Goal: Information Seeking & Learning: Learn about a topic

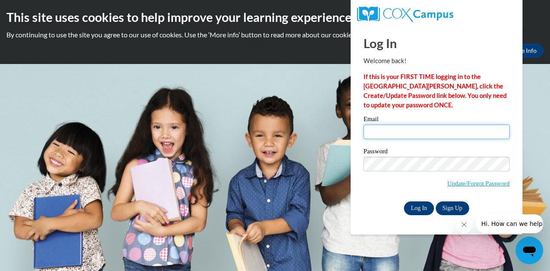
type input "[EMAIL_ADDRESS][PERSON_NAME][DOMAIN_NAME]"
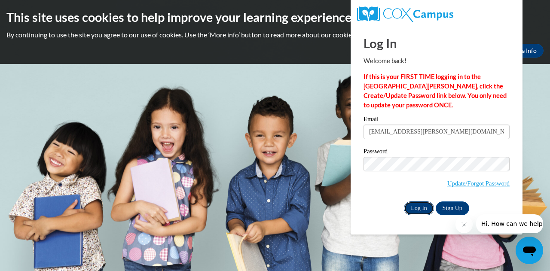
click at [416, 202] on input "Log In" at bounding box center [419, 208] width 30 height 14
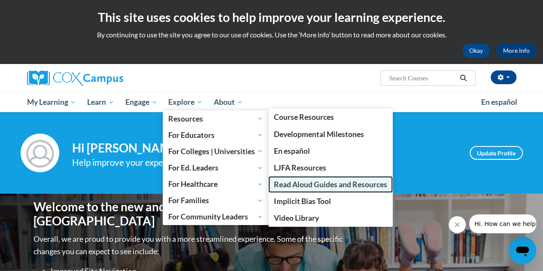
click at [313, 183] on span "Read Aloud Guides and Resources" at bounding box center [330, 184] width 113 height 9
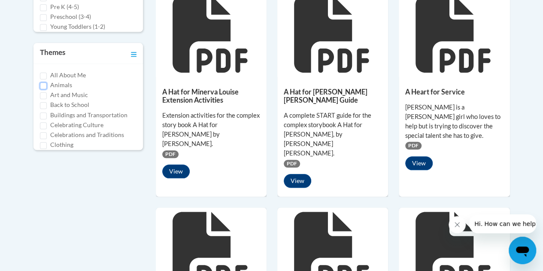
click at [43, 82] on input "Animals" at bounding box center [43, 85] width 7 height 7
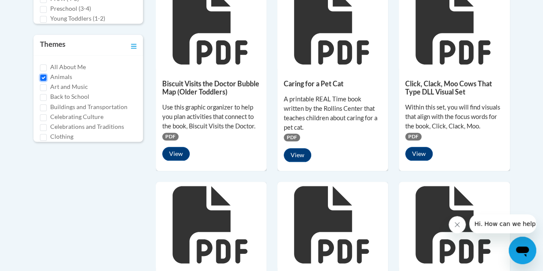
scroll to position [436, 0]
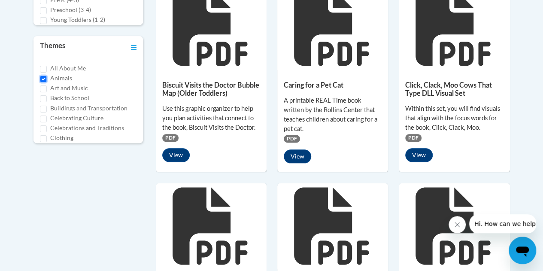
click at [43, 76] on input "Animals" at bounding box center [43, 79] width 7 height 7
checkbox input "false"
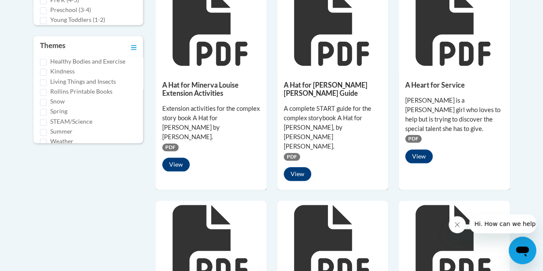
scroll to position [185, 0]
click at [45, 80] on input "Living Things and Insects" at bounding box center [43, 83] width 7 height 7
checkbox input "true"
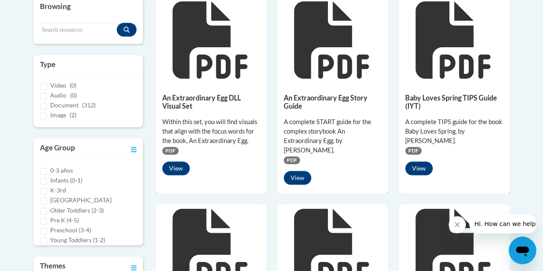
scroll to position [7, 0]
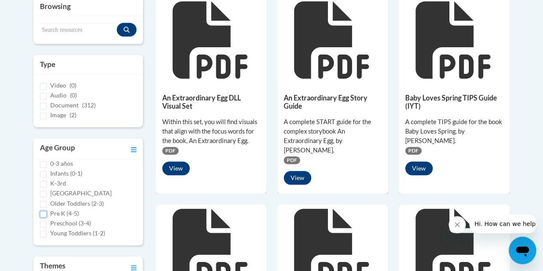
click at [46, 212] on input "Pre K (4-5)" at bounding box center [43, 214] width 7 height 7
checkbox input "true"
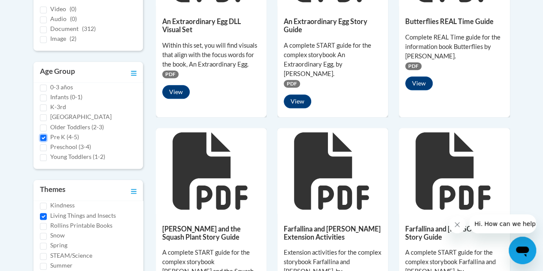
scroll to position [197, 0]
click at [44, 213] on input "Living Things and Insects" at bounding box center [43, 216] width 7 height 7
checkbox input "false"
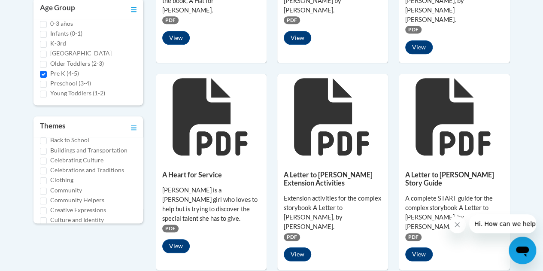
scroll to position [0, 0]
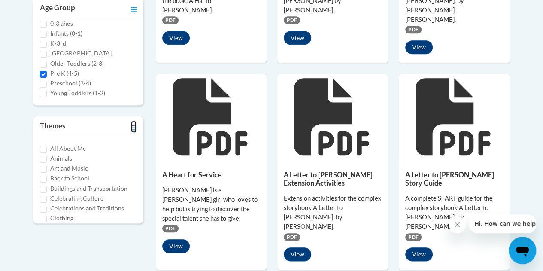
click at [132, 126] on icon "Toggle collapse" at bounding box center [134, 127] width 6 height 5
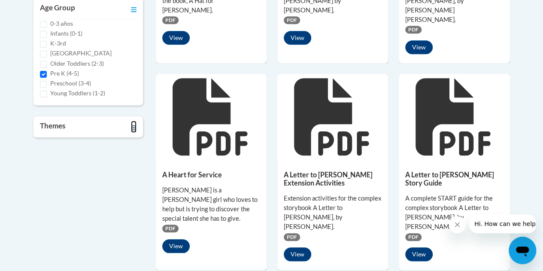
click at [132, 126] on icon "Toggle collapse" at bounding box center [134, 127] width 6 height 5
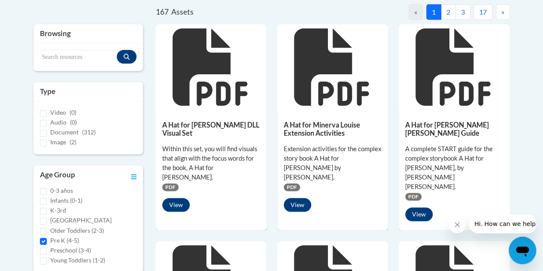
scroll to position [180, 0]
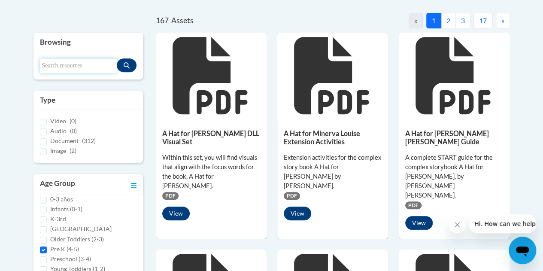
click at [61, 65] on input "Search resources" at bounding box center [78, 65] width 77 height 15
type input "Owl Babies"
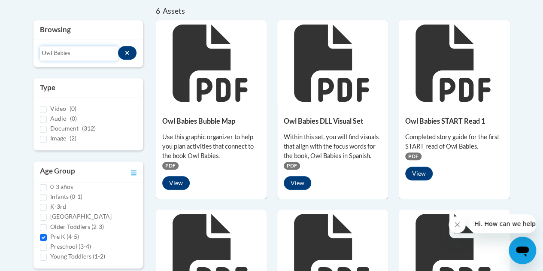
scroll to position [186, 0]
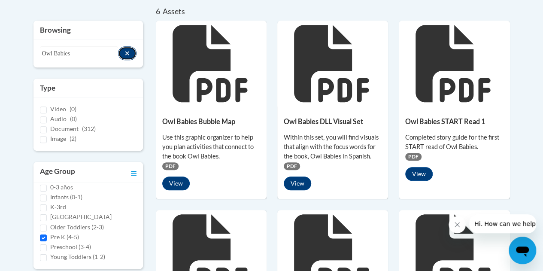
click at [127, 52] on icon "Search resources" at bounding box center [127, 53] width 5 height 6
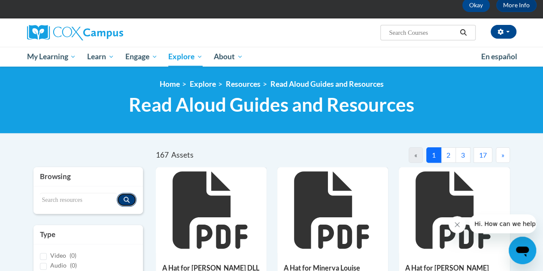
scroll to position [0, 0]
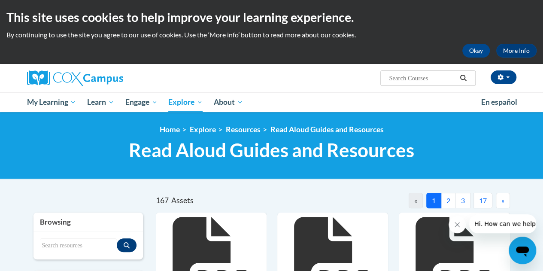
click at [449, 201] on button "2" at bounding box center [448, 200] width 15 height 15
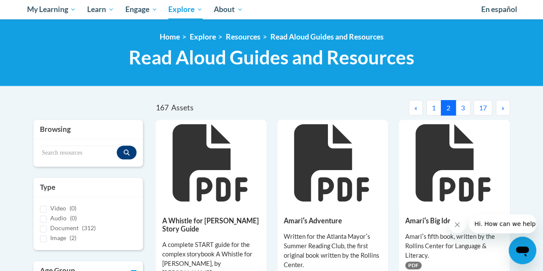
scroll to position [93, 0]
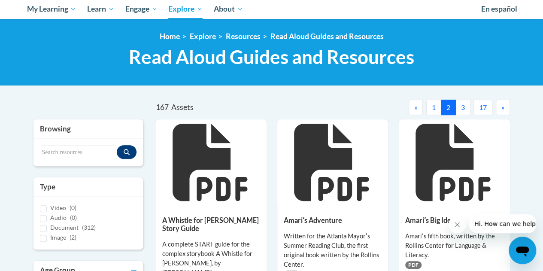
click at [459, 104] on button "3" at bounding box center [463, 107] width 15 height 15
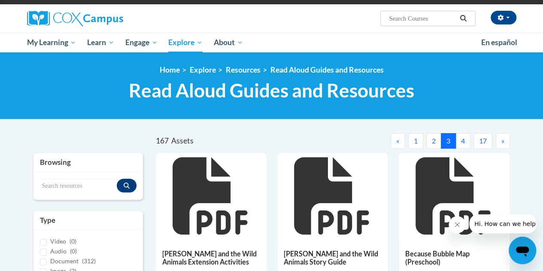
scroll to position [52, 0]
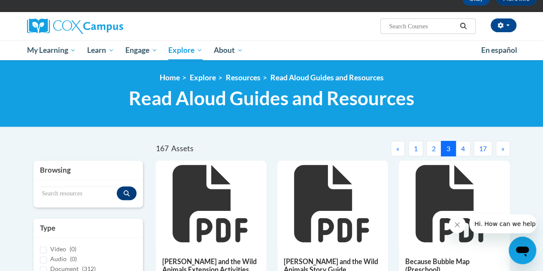
click at [465, 145] on button "4" at bounding box center [463, 148] width 15 height 15
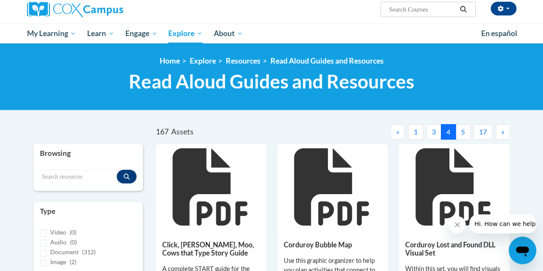
scroll to position [69, 0]
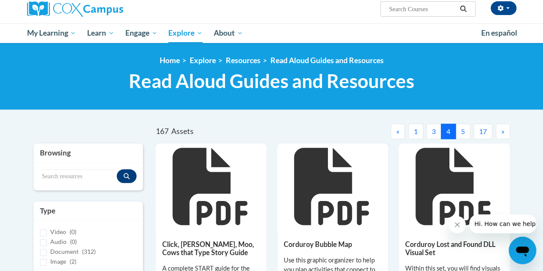
click at [502, 131] on span "»" at bounding box center [503, 131] width 3 height 8
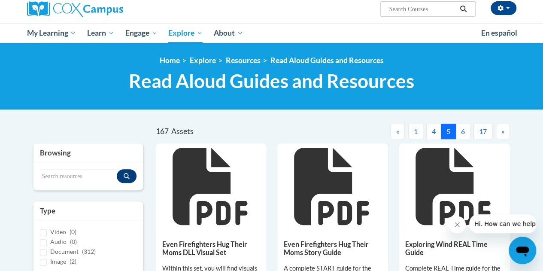
click at [502, 131] on span "»" at bounding box center [503, 131] width 3 height 8
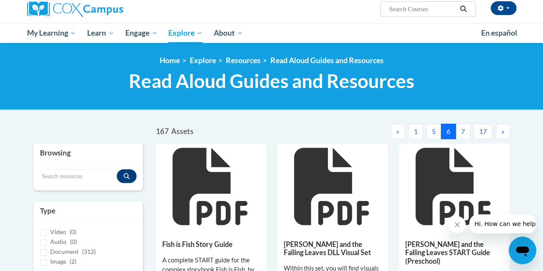
click at [502, 131] on span "»" at bounding box center [503, 131] width 3 height 8
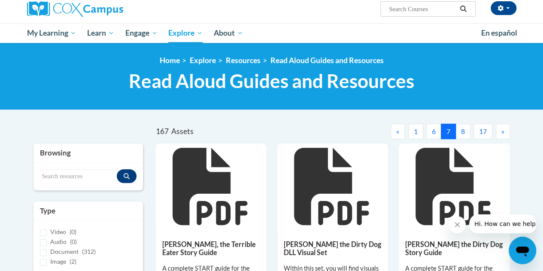
click at [502, 131] on span "»" at bounding box center [503, 131] width 3 height 8
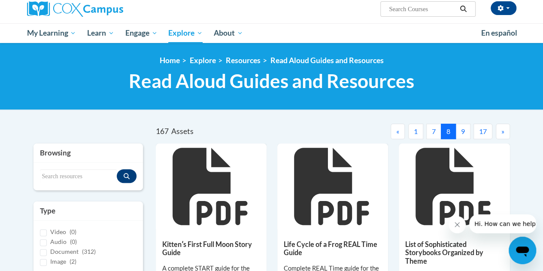
click at [502, 131] on span "»" at bounding box center [503, 131] width 3 height 8
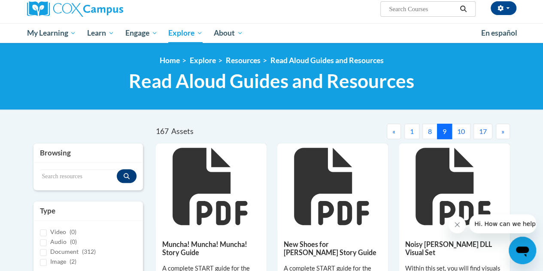
click at [502, 131] on span "»" at bounding box center [503, 131] width 3 height 8
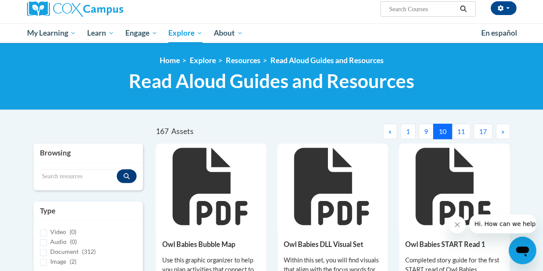
click at [502, 131] on span "»" at bounding box center [503, 131] width 3 height 8
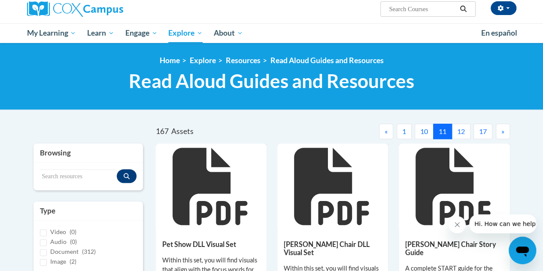
click at [502, 131] on span "»" at bounding box center [503, 131] width 3 height 8
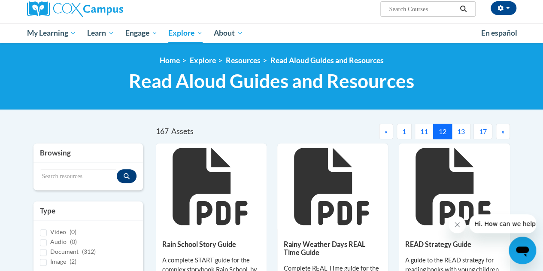
click at [502, 131] on span "»" at bounding box center [503, 131] width 3 height 8
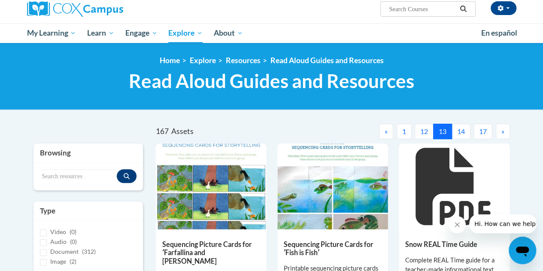
click at [502, 131] on span "»" at bounding box center [503, 131] width 3 height 8
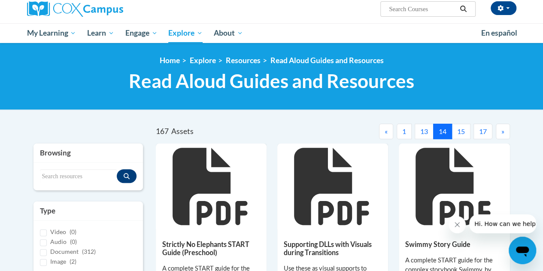
click at [502, 131] on span "»" at bounding box center [503, 131] width 3 height 8
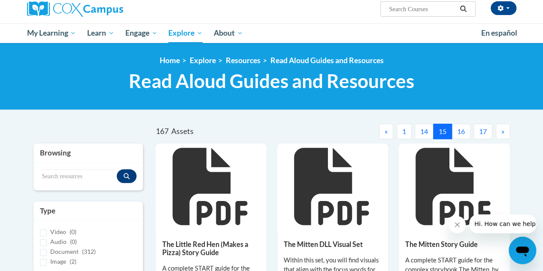
click at [502, 131] on span "»" at bounding box center [503, 131] width 3 height 8
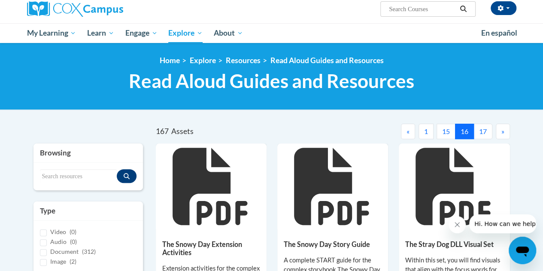
click at [502, 131] on span "»" at bounding box center [503, 131] width 3 height 8
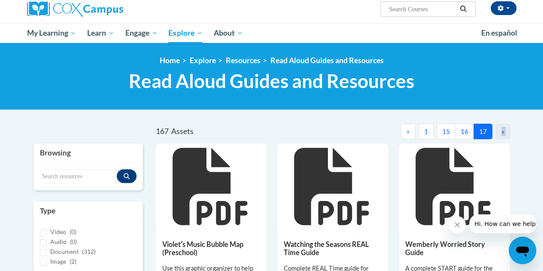
click at [502, 131] on div "»" at bounding box center [503, 131] width 14 height 15
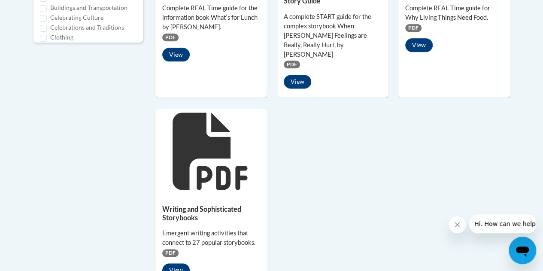
scroll to position [538, 0]
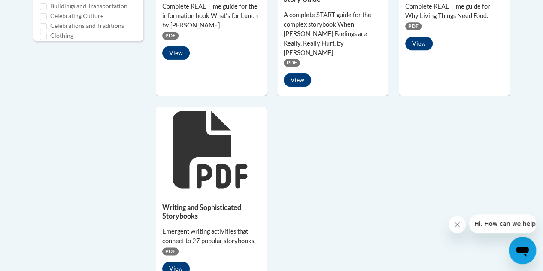
click at [223, 163] on div at bounding box center [211, 149] width 111 height 86
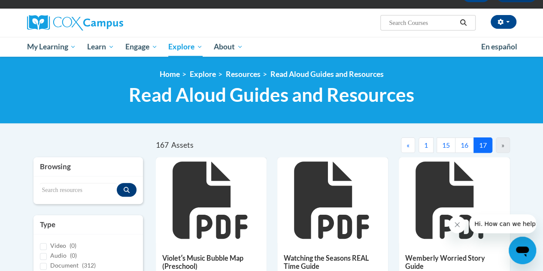
scroll to position [0, 0]
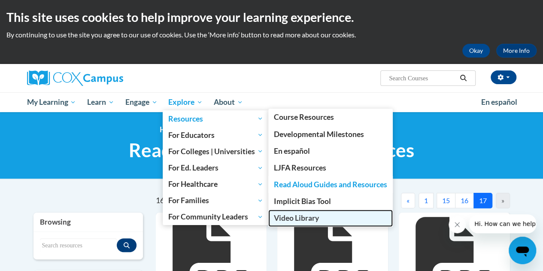
click at [304, 217] on span "Video Library" at bounding box center [296, 217] width 45 height 9
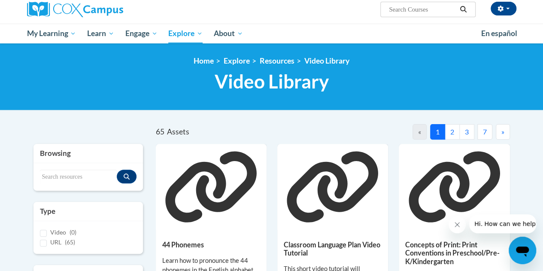
scroll to position [62, 0]
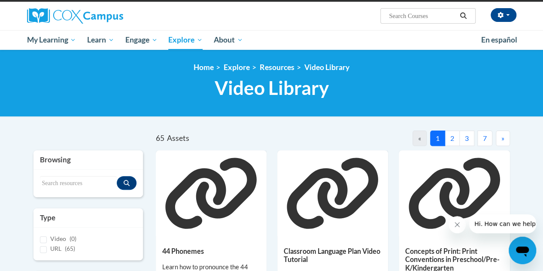
click at [451, 135] on button "2" at bounding box center [452, 138] width 15 height 15
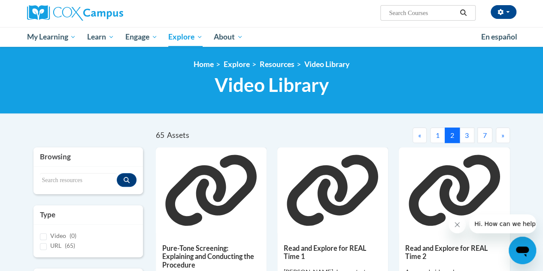
scroll to position [61, 0]
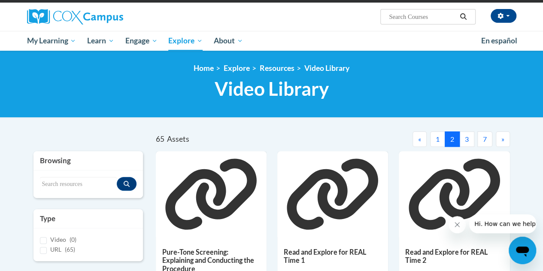
click at [464, 138] on button "3" at bounding box center [466, 138] width 15 height 15
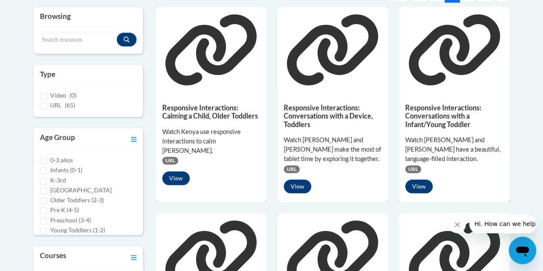
scroll to position [206, 0]
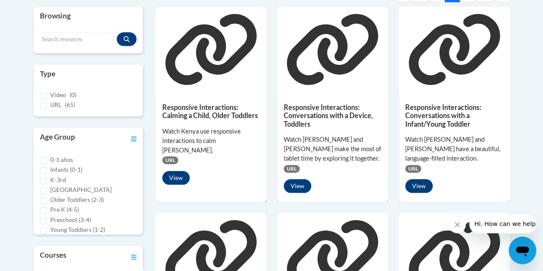
click at [464, 138] on div "Watch [PERSON_NAME] and [PERSON_NAME] have a beautiful, language-filled interac…" at bounding box center [454, 149] width 98 height 28
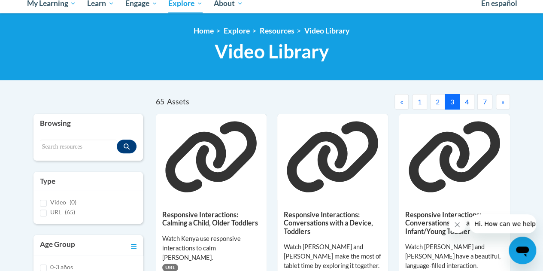
scroll to position [97, 0]
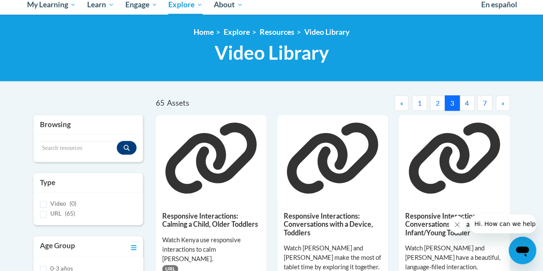
click at [467, 101] on button "4" at bounding box center [466, 102] width 15 height 15
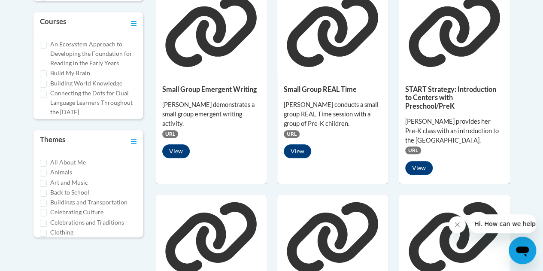
scroll to position [438, 0]
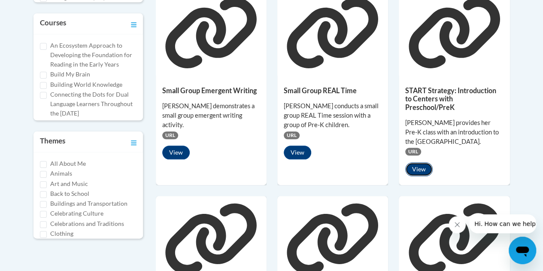
click at [419, 162] on button "View" at bounding box center [418, 169] width 27 height 14
click at [180, 146] on button "View" at bounding box center [175, 153] width 27 height 14
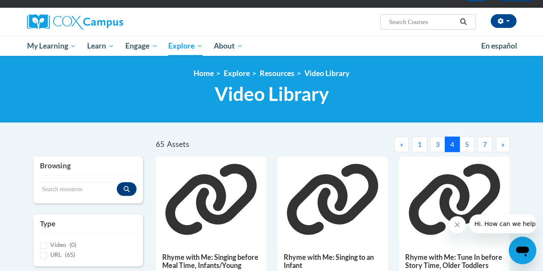
scroll to position [58, 0]
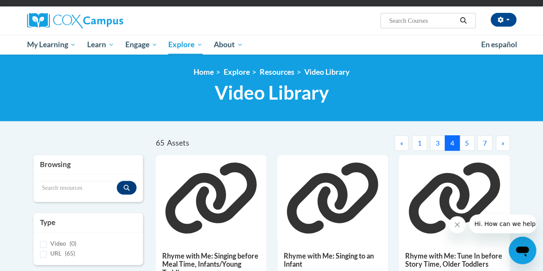
click at [468, 142] on button "5" at bounding box center [466, 142] width 15 height 15
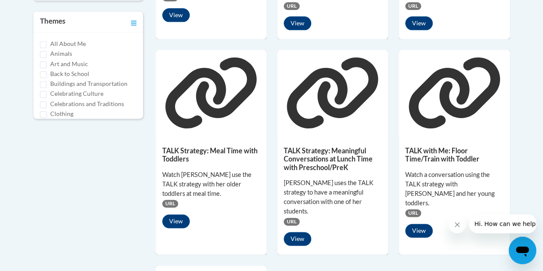
scroll to position [559, 0]
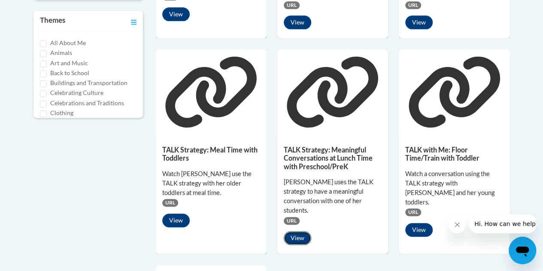
click at [295, 231] on button "View" at bounding box center [297, 238] width 27 height 14
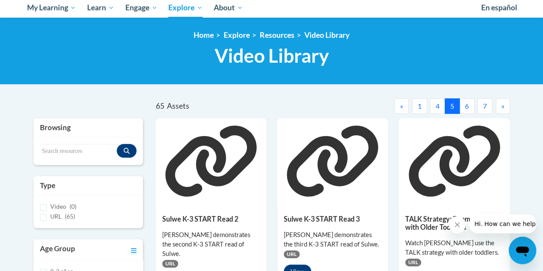
scroll to position [94, 0]
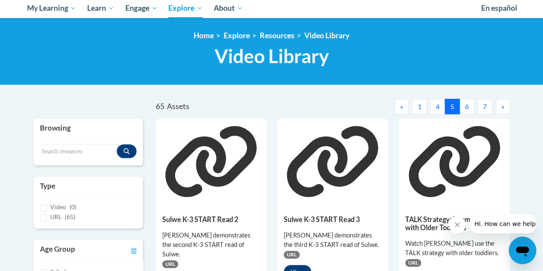
click at [465, 104] on button "6" at bounding box center [466, 106] width 15 height 15
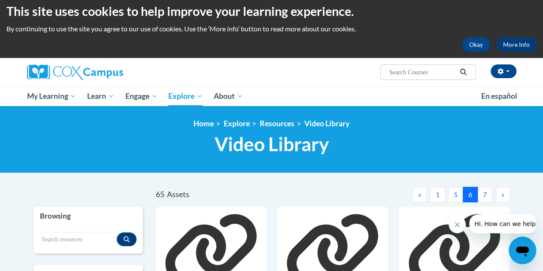
scroll to position [0, 0]
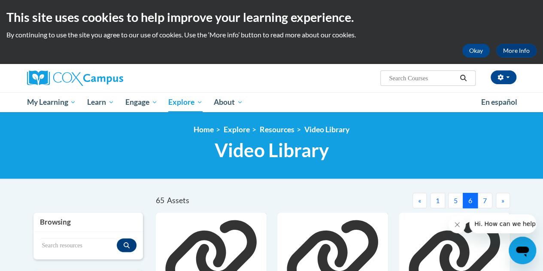
click at [485, 197] on button "7" at bounding box center [484, 200] width 15 height 15
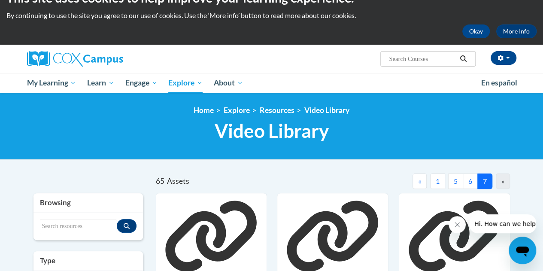
scroll to position [25, 0]
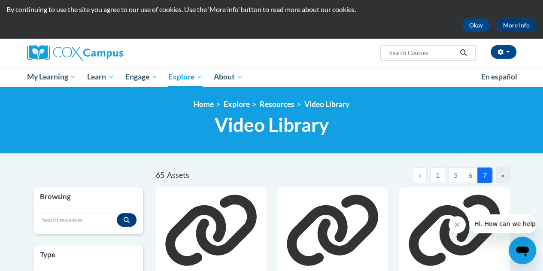
click at [502, 170] on div "»" at bounding box center [503, 174] width 14 height 15
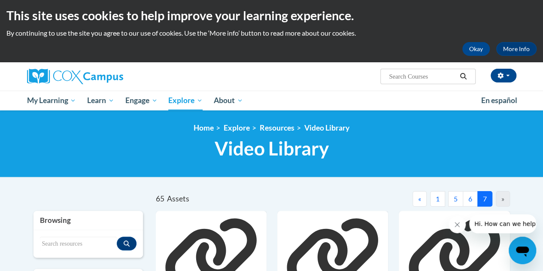
scroll to position [0, 0]
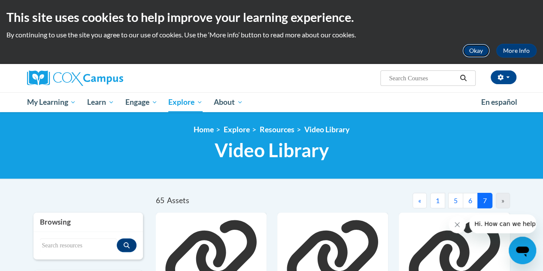
click at [476, 49] on button "Okay" at bounding box center [475, 51] width 27 height 14
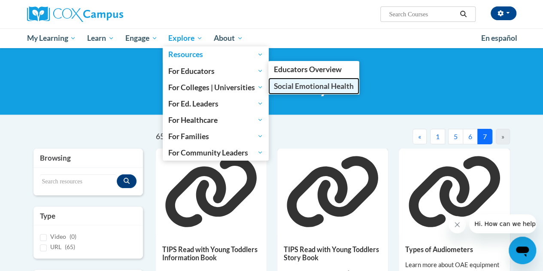
click at [288, 85] on span "Social Emotional Health" at bounding box center [314, 86] width 80 height 9
